Goal: Task Accomplishment & Management: Use online tool/utility

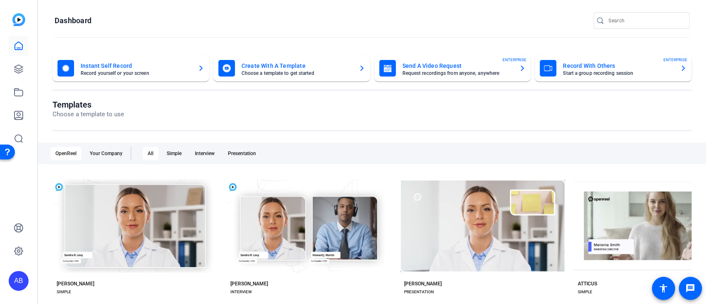
click at [586, 67] on mat-card-title "Record With Others" at bounding box center [618, 66] width 110 height 10
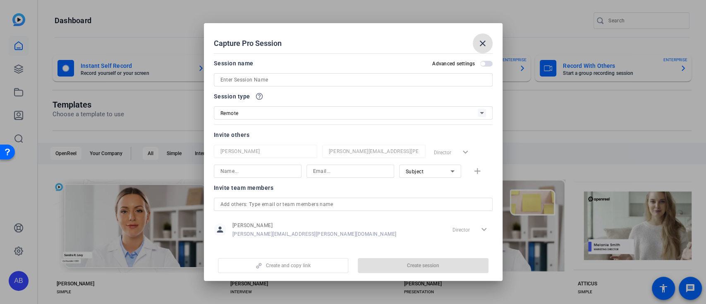
scroll to position [10, 0]
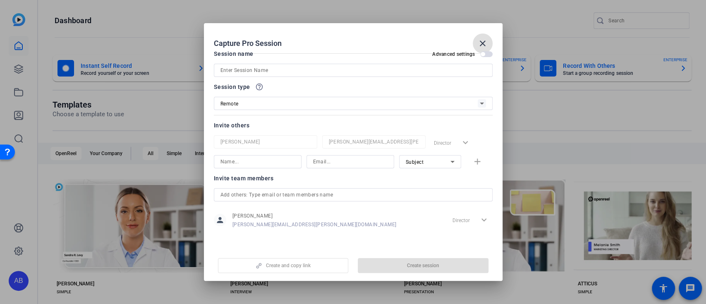
click at [541, 19] on div at bounding box center [353, 152] width 706 height 304
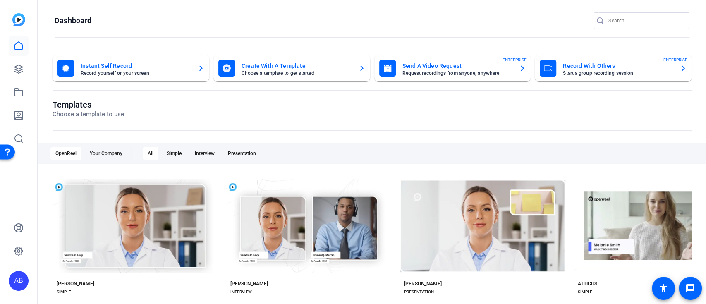
click at [598, 67] on mat-card-title "Record With Others" at bounding box center [618, 66] width 110 height 10
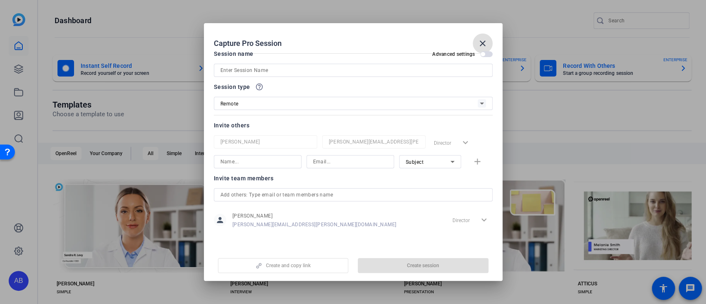
click at [486, 39] on mat-icon "close" at bounding box center [483, 43] width 10 height 10
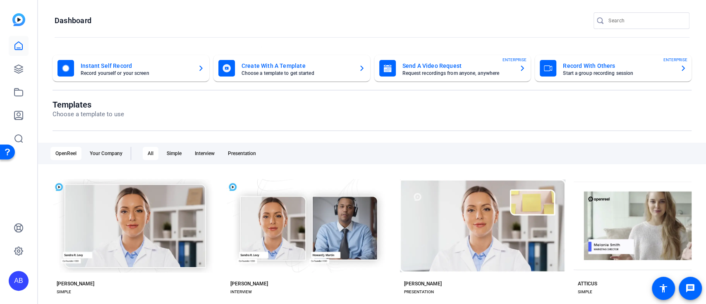
click at [680, 70] on icon "button" at bounding box center [683, 68] width 7 height 10
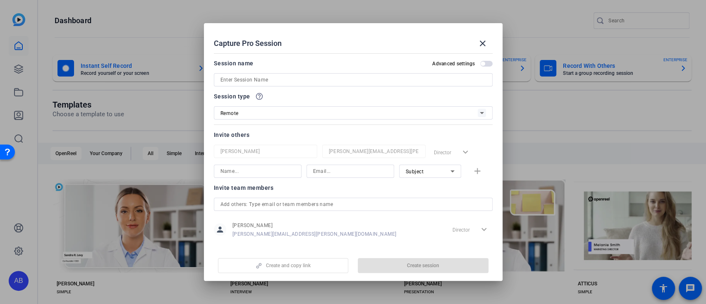
click at [612, 116] on div at bounding box center [353, 152] width 706 height 304
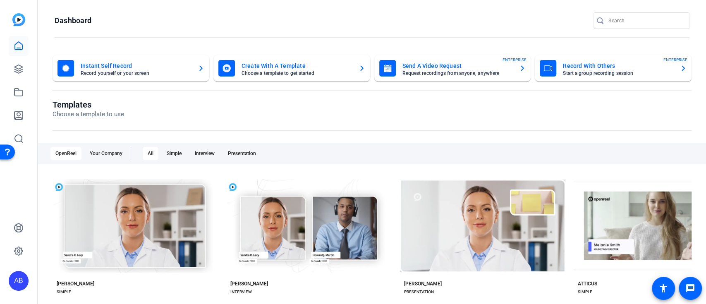
click at [643, 74] on mat-card-subtitle "Start a group recording session" at bounding box center [618, 73] width 110 height 5
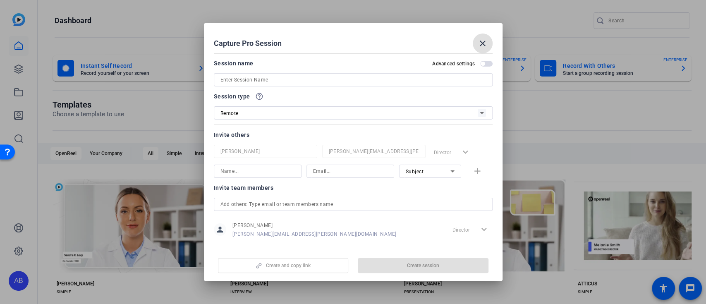
click at [487, 43] on mat-icon "close" at bounding box center [483, 43] width 10 height 10
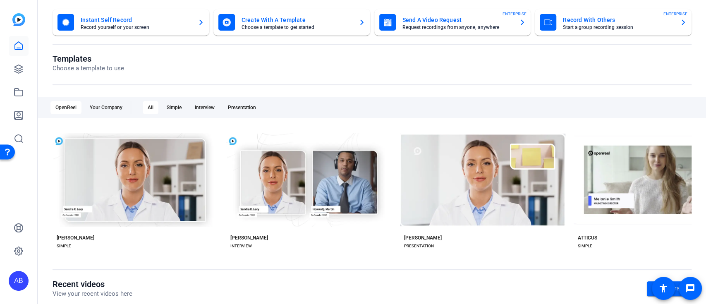
scroll to position [0, 0]
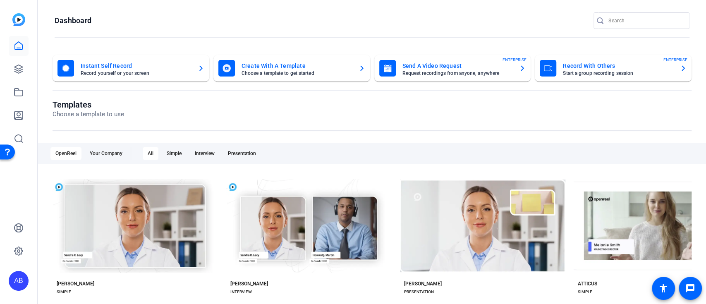
click at [354, 69] on div "Create With A Template Choose a template to get started" at bounding box center [291, 68] width 147 height 17
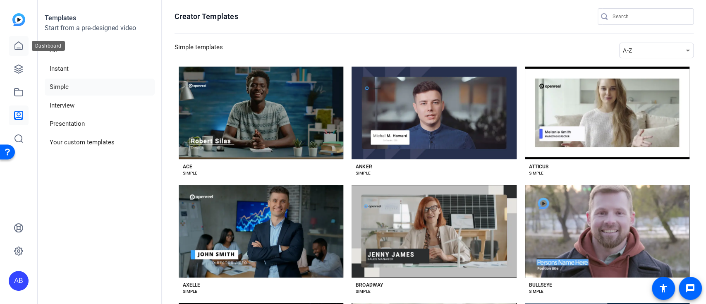
click at [17, 45] on icon at bounding box center [19, 46] width 10 height 10
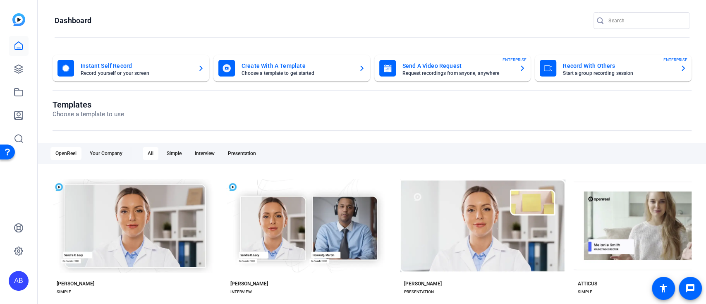
click at [519, 69] on icon "button" at bounding box center [522, 68] width 7 height 10
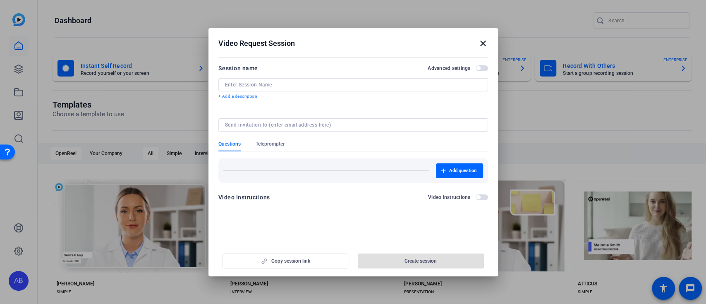
click at [486, 40] on h2 "Video Request Session close" at bounding box center [352, 41] width 289 height 27
click at [480, 40] on mat-icon "close" at bounding box center [483, 43] width 10 height 10
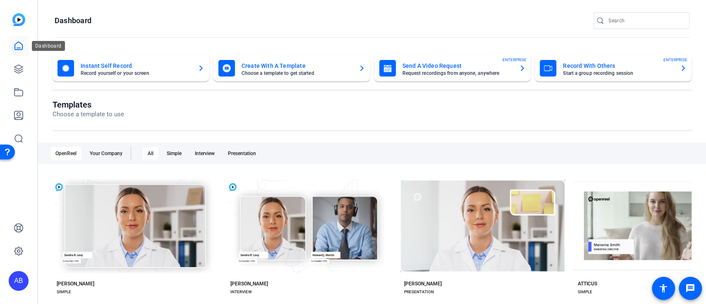
click at [18, 50] on icon at bounding box center [18, 46] width 7 height 8
click at [178, 110] on openreel-page-title "Templates Choose a template to use" at bounding box center [372, 109] width 639 height 19
click at [672, 64] on div "Record With Others Start a group recording session ENTERPRISE" at bounding box center [613, 68] width 147 height 17
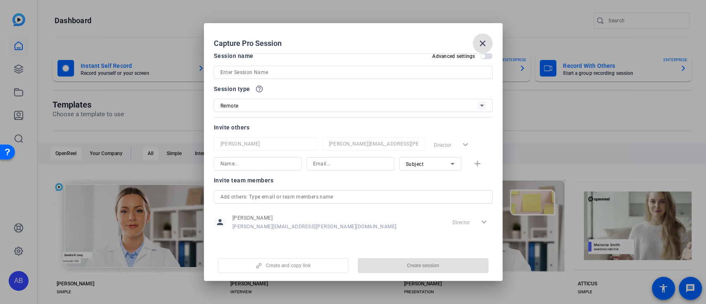
scroll to position [10, 0]
click at [483, 42] on mat-icon "close" at bounding box center [483, 43] width 10 height 10
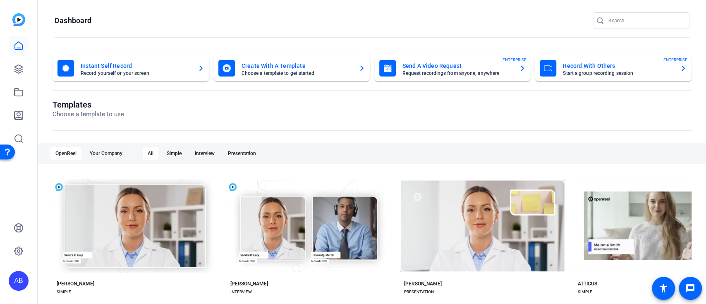
click at [519, 65] on icon "button" at bounding box center [522, 68] width 7 height 10
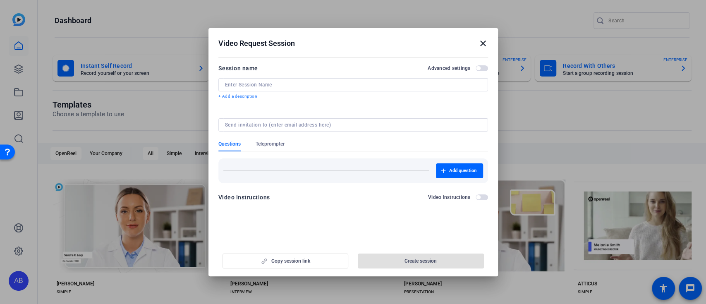
click at [483, 41] on mat-icon "close" at bounding box center [483, 43] width 10 height 10
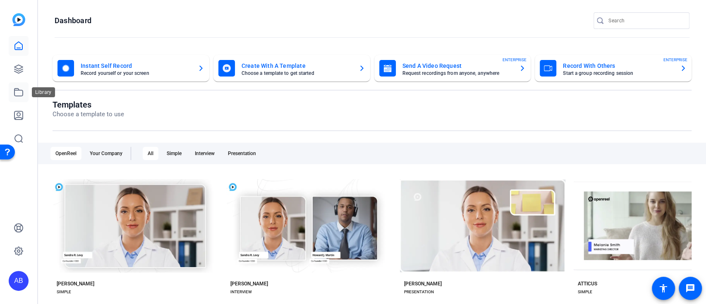
click at [9, 88] on link at bounding box center [19, 92] width 20 height 20
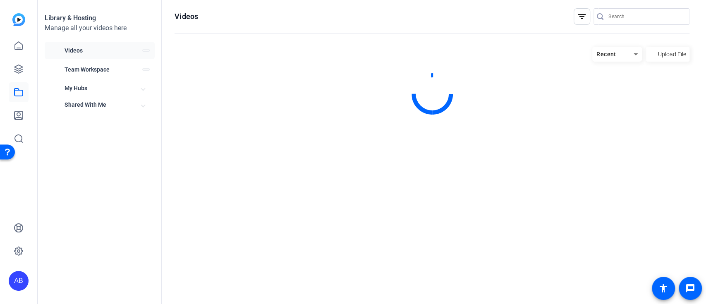
click at [10, 88] on link at bounding box center [19, 92] width 20 height 20
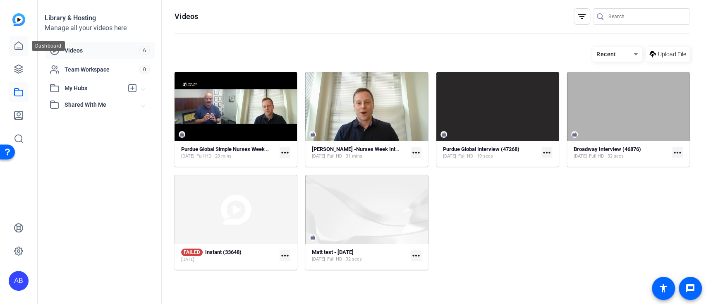
click at [20, 48] on icon at bounding box center [18, 46] width 7 height 8
